Goal: Find specific page/section

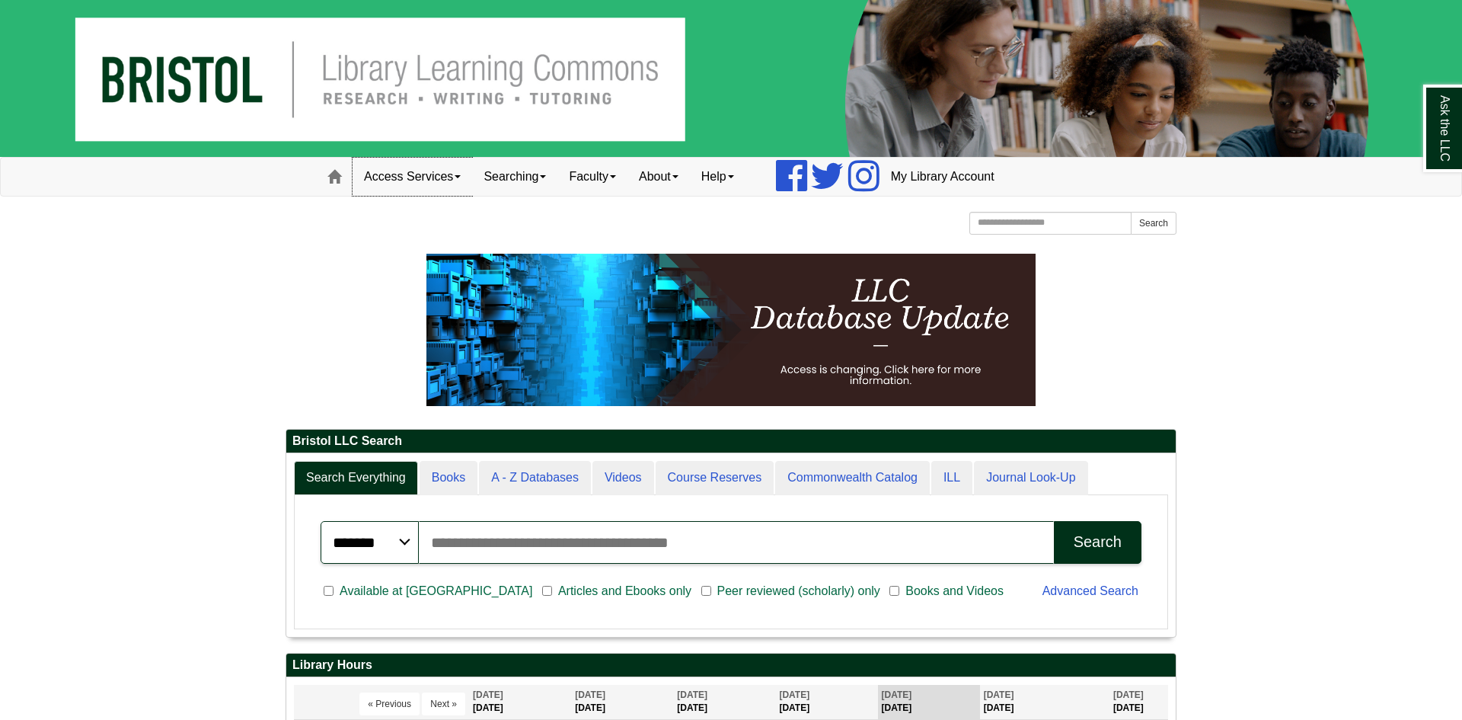
click at [458, 178] on span at bounding box center [458, 176] width 6 height 3
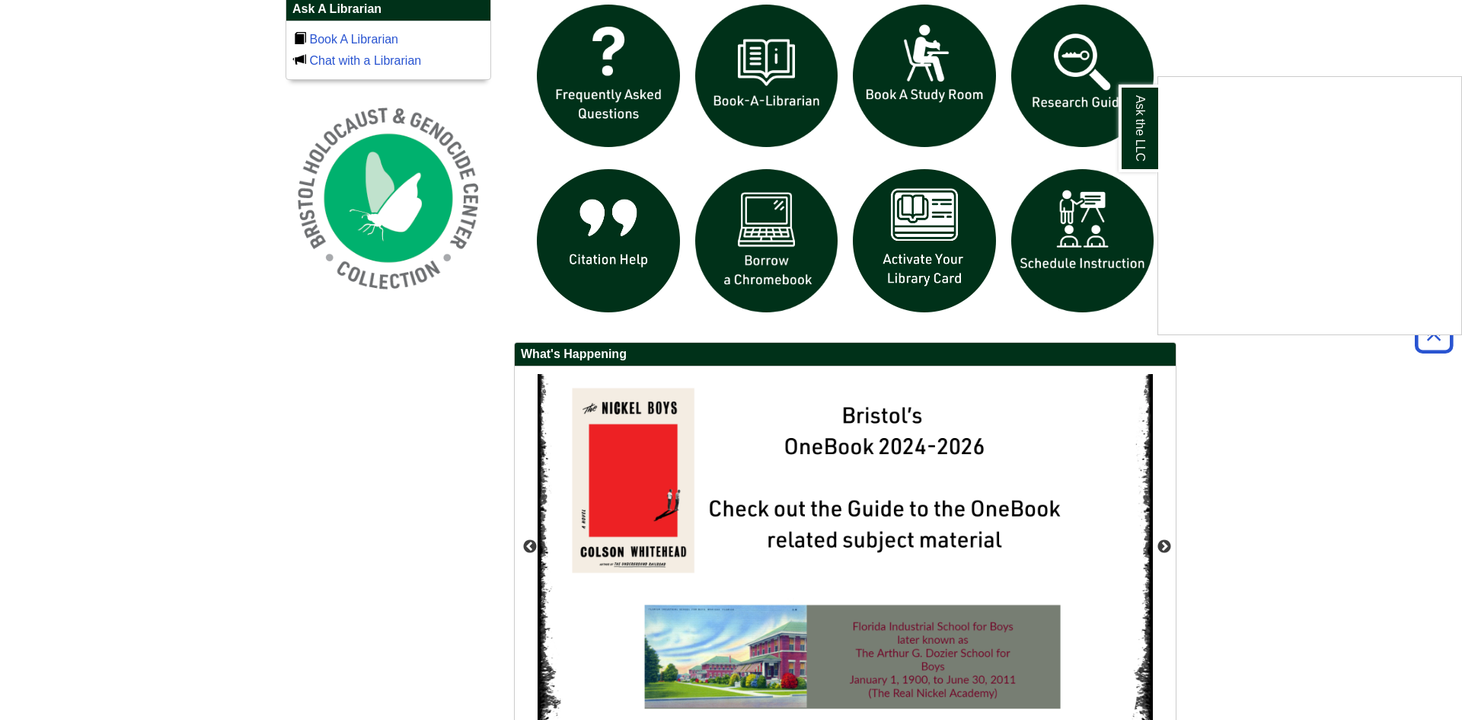
scroll to position [915, 0]
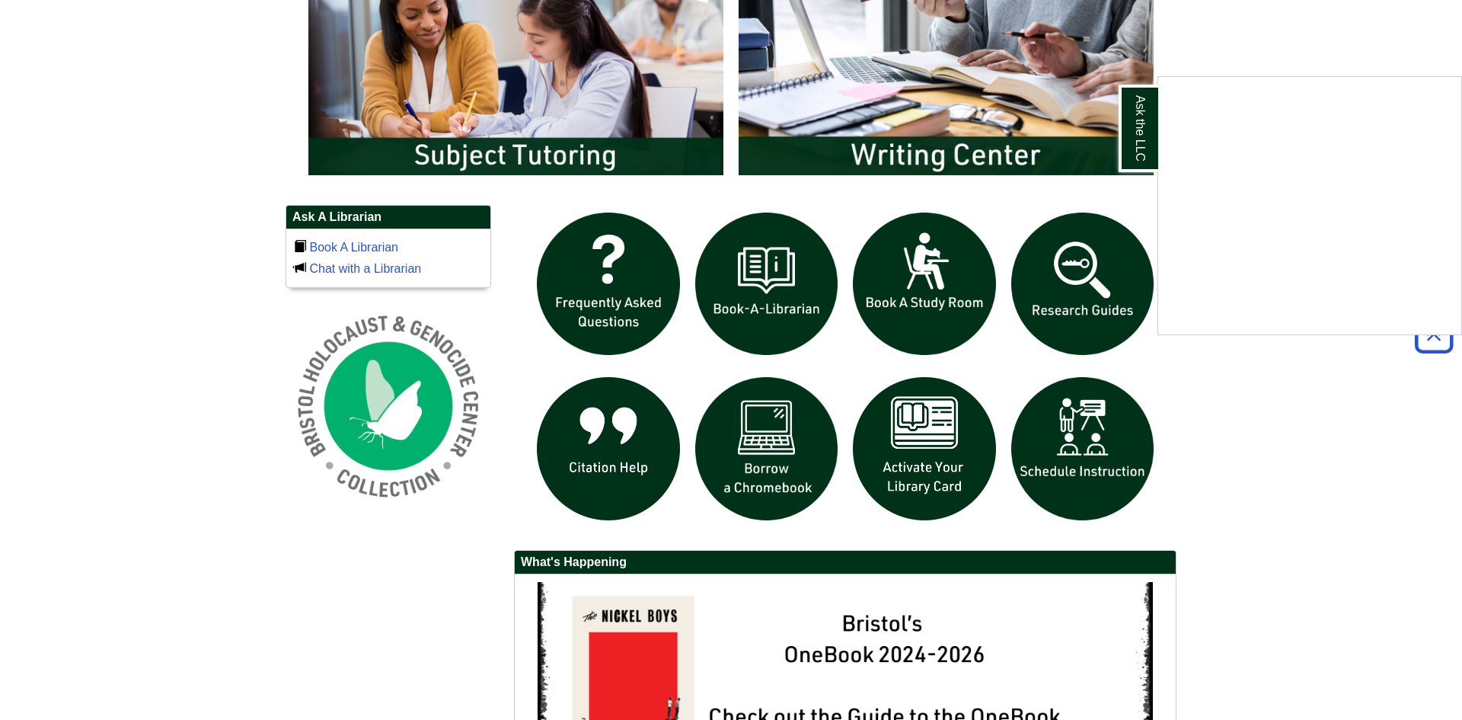
click at [752, 451] on div "Ask the LLC" at bounding box center [731, 360] width 1462 height 720
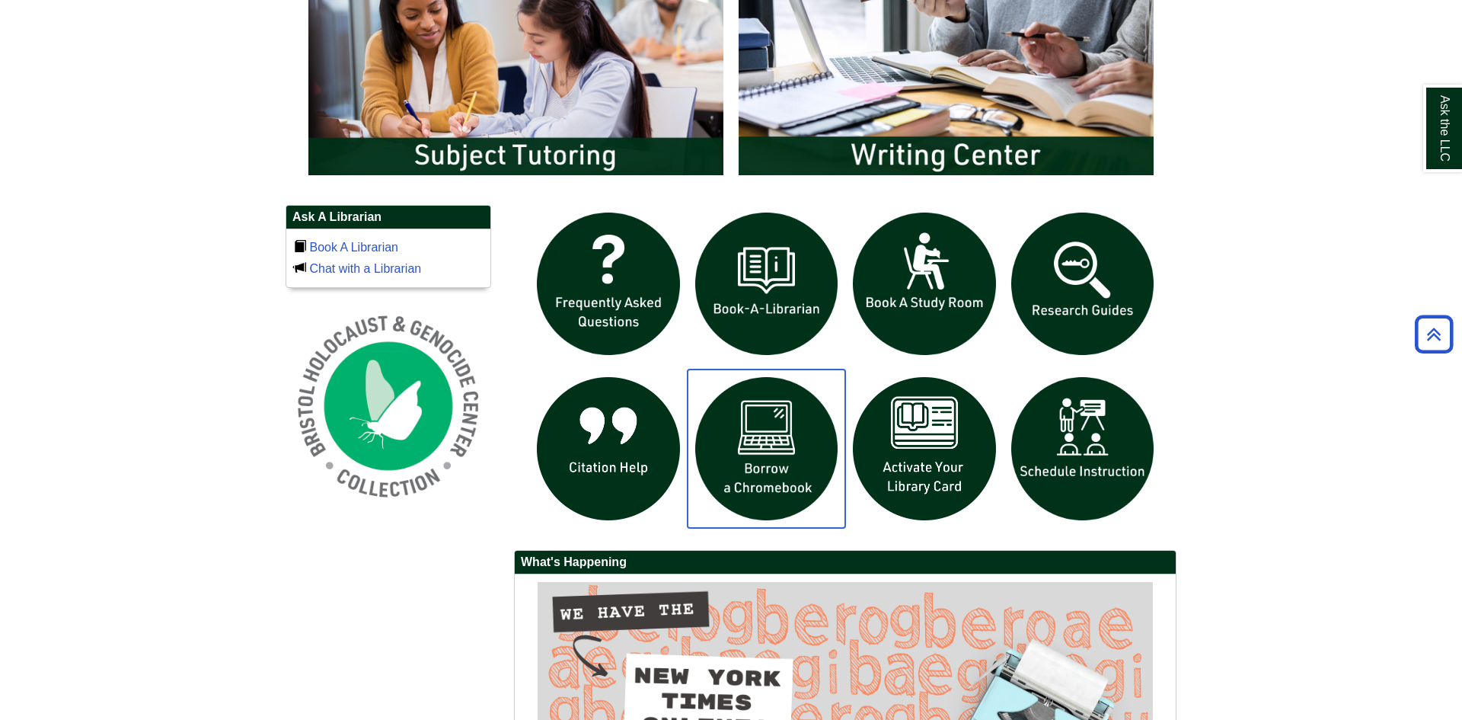
click at [752, 451] on img "slideshow" at bounding box center [767, 448] width 158 height 158
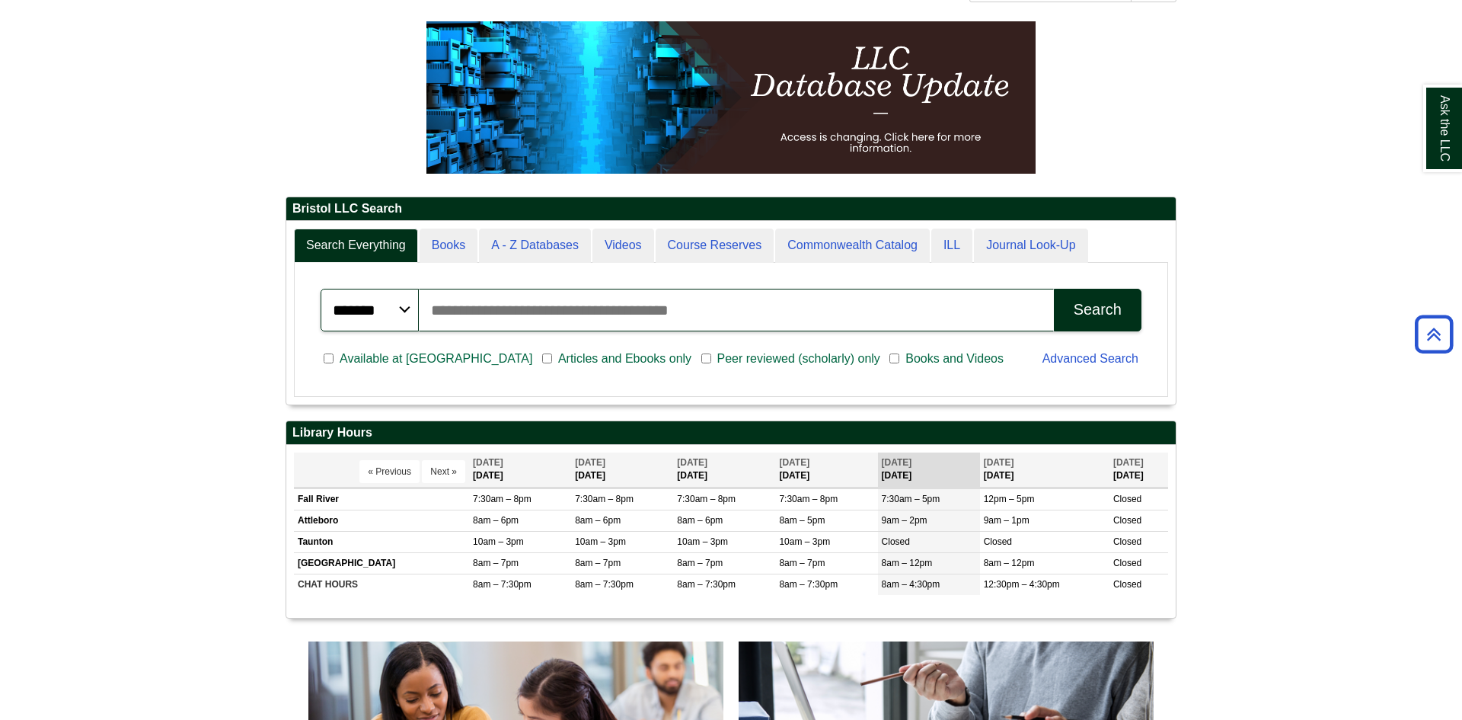
scroll to position [121, 0]
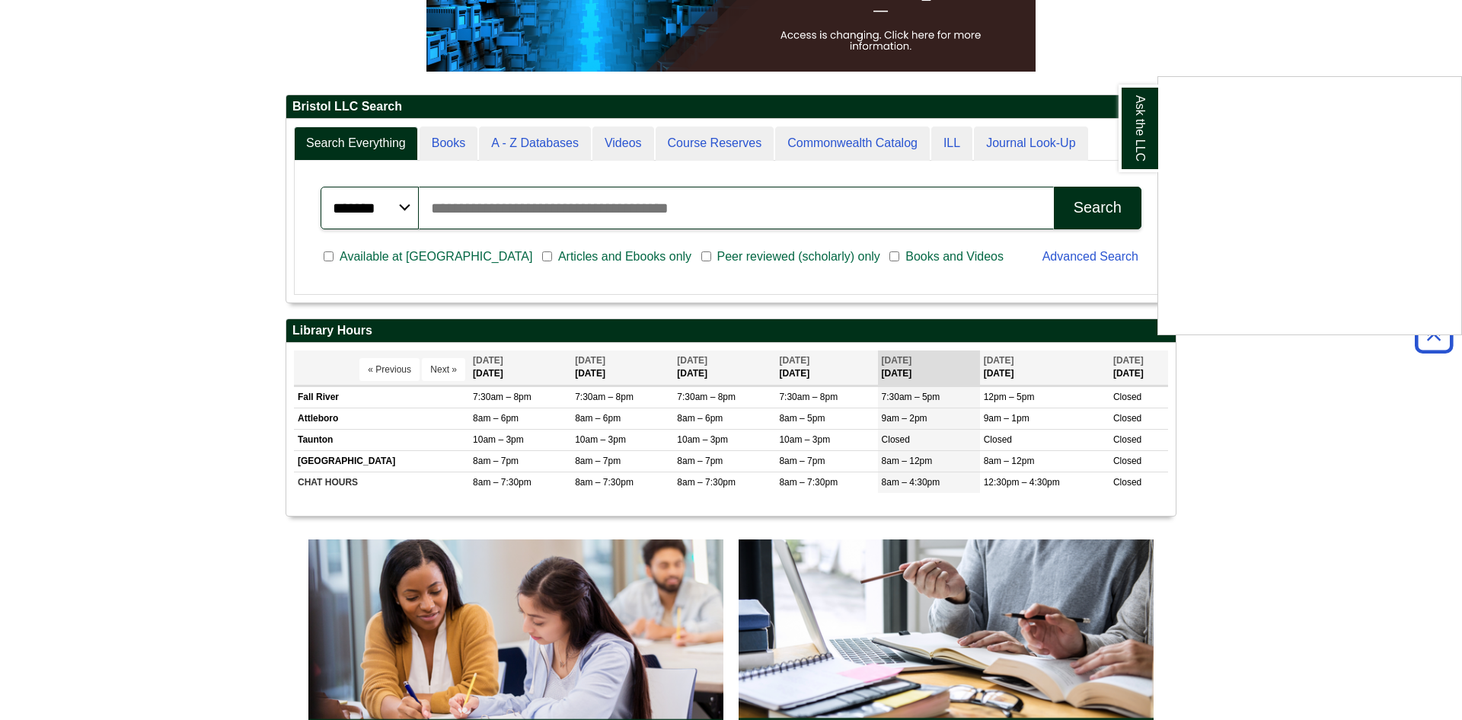
scroll to position [351, 0]
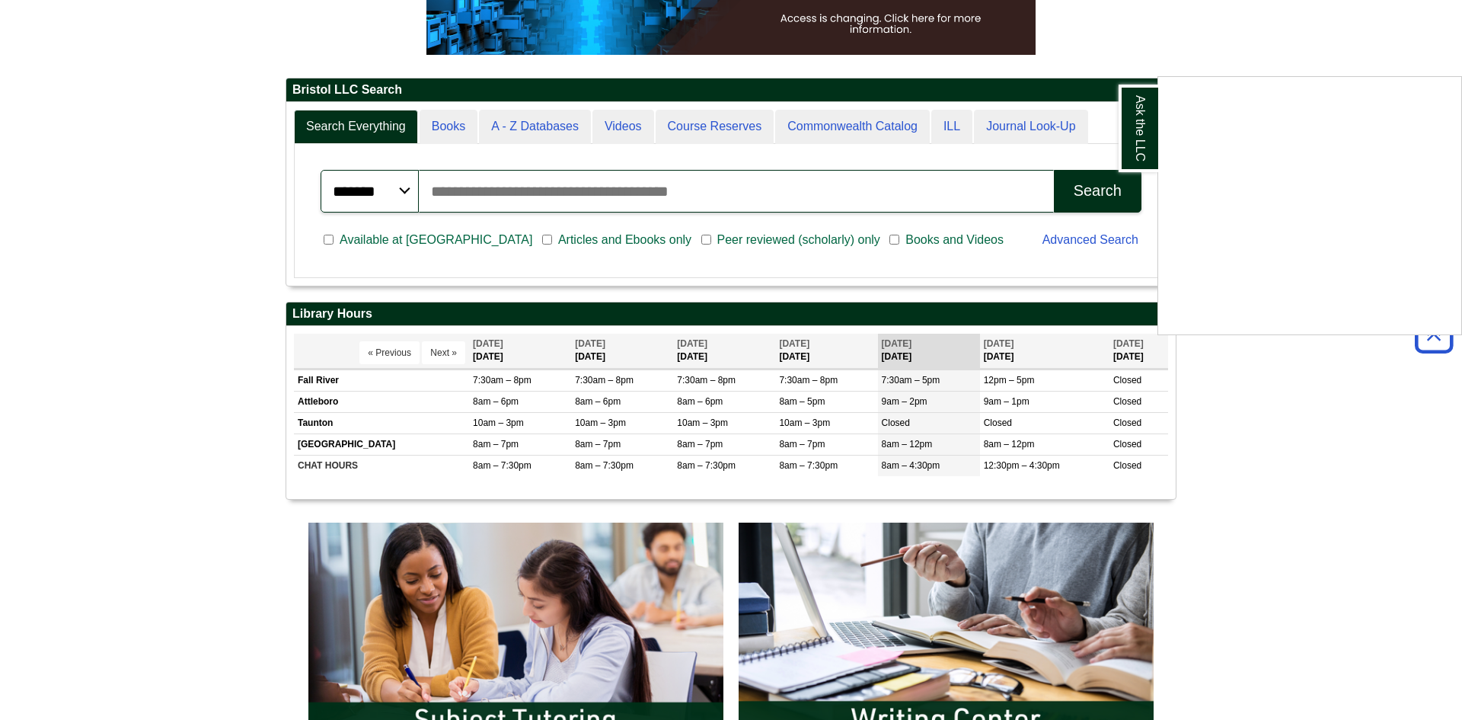
click at [445, 355] on div "Ask the LLC" at bounding box center [731, 360] width 1462 height 720
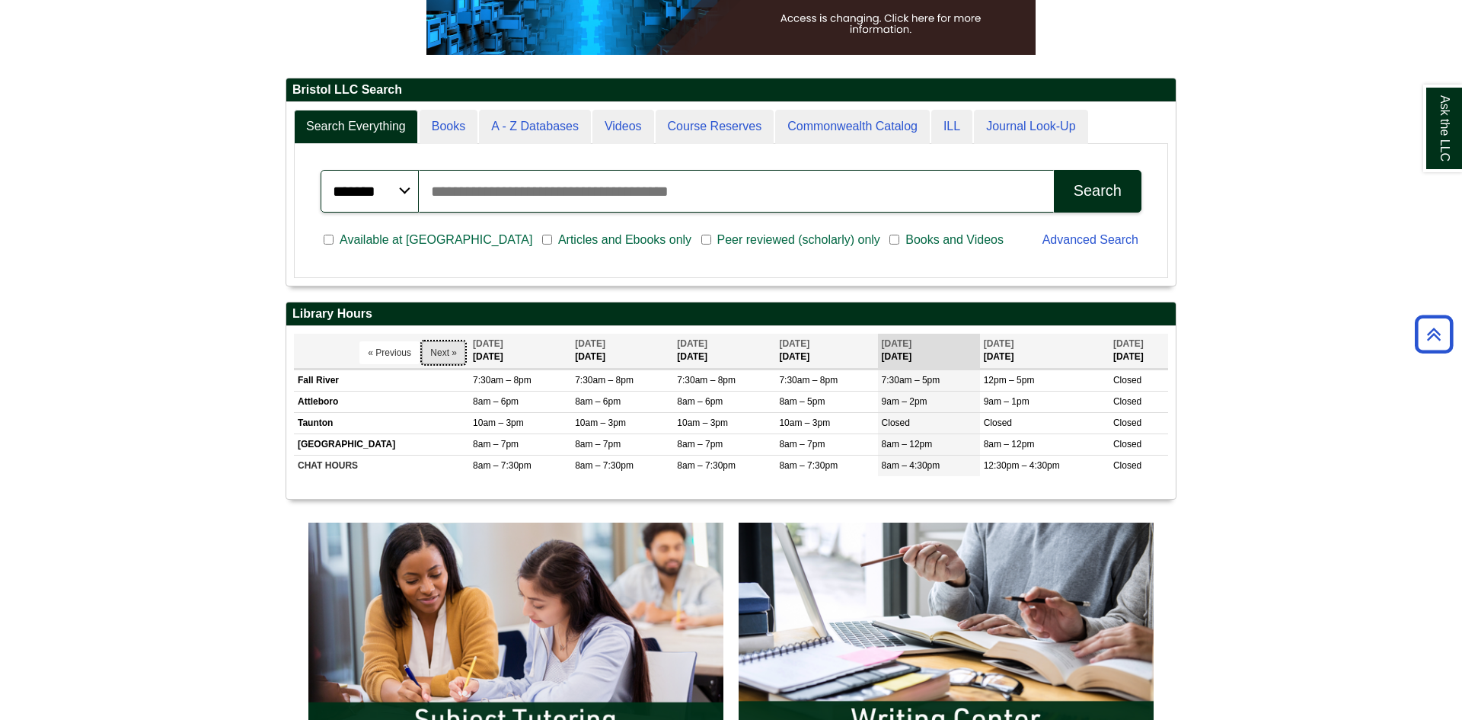
click at [446, 353] on button "Next »" at bounding box center [443, 352] width 43 height 23
click at [391, 349] on button "« Previous" at bounding box center [389, 352] width 60 height 23
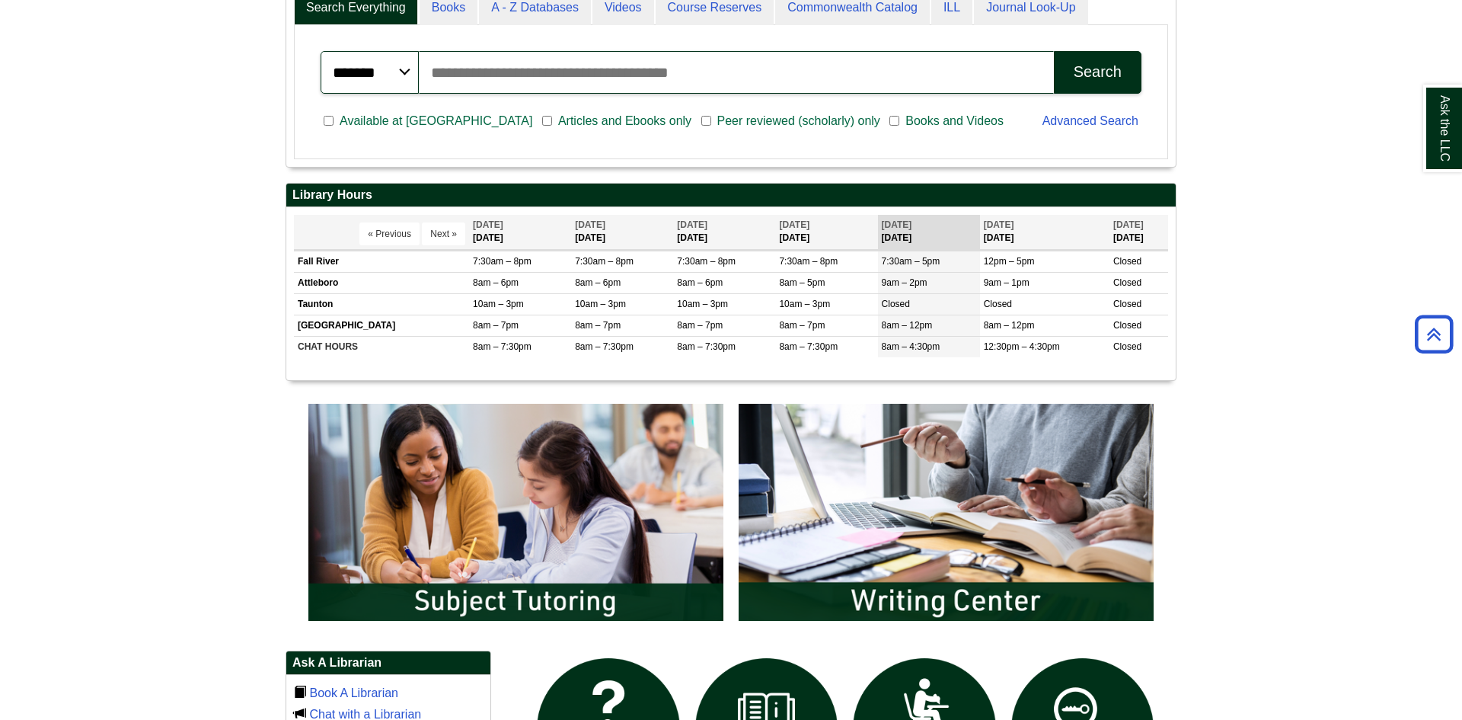
scroll to position [277, 0]
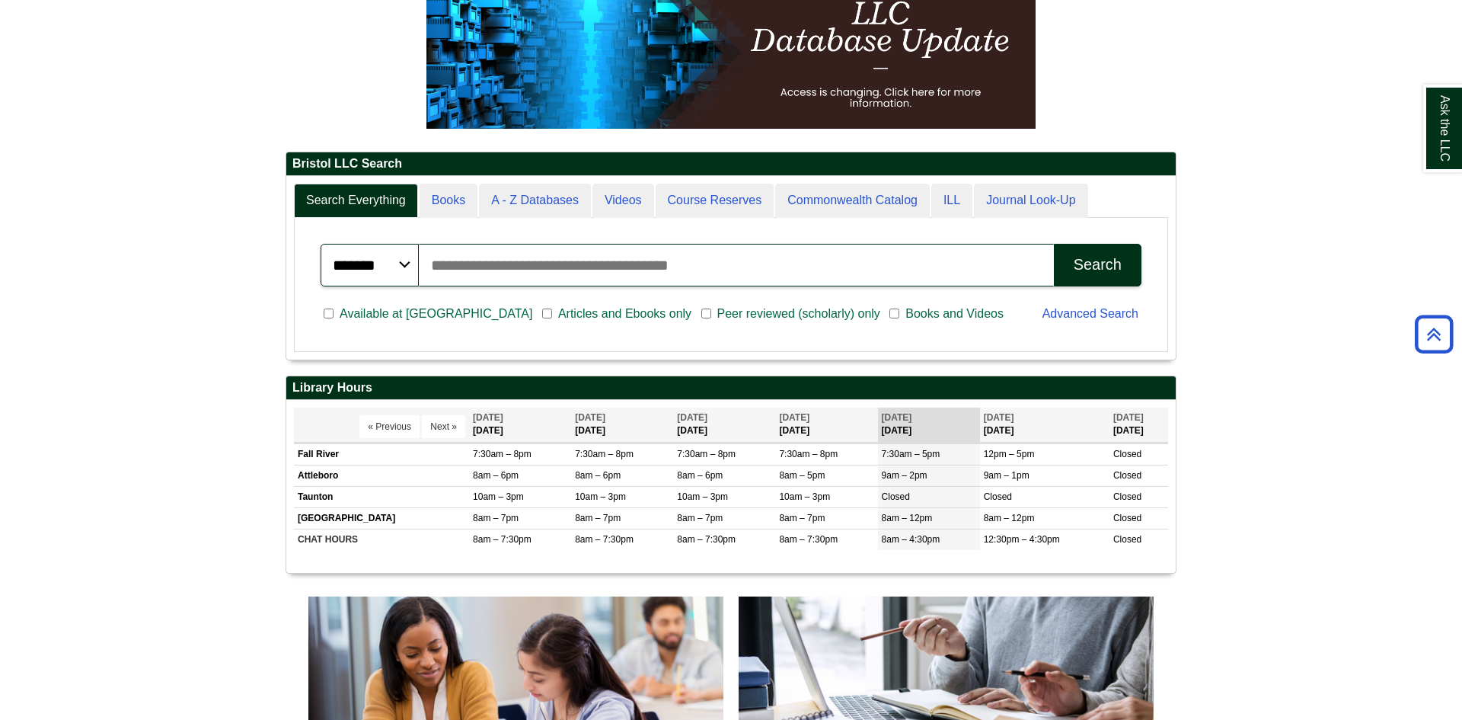
click at [503, 275] on input "Search articles, books, journals & more" at bounding box center [736, 265] width 635 height 43
type input "****"
